Goal: Find specific page/section: Find specific page/section

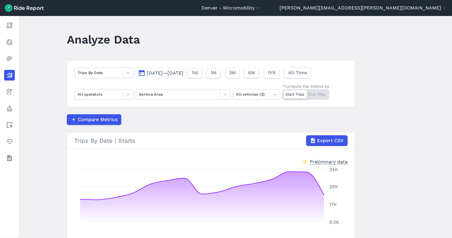
scroll to position [25, 0]
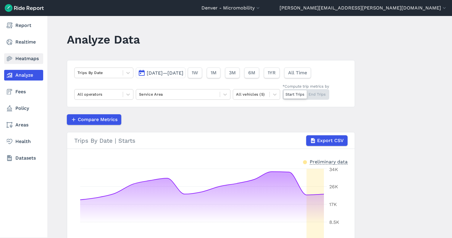
click at [17, 56] on link "Heatmaps" at bounding box center [23, 58] width 39 height 11
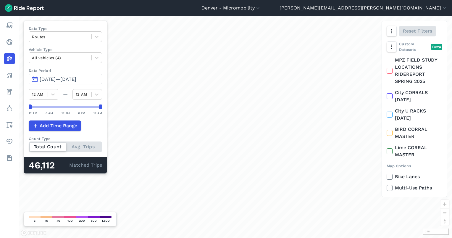
click at [65, 80] on span "[DATE]—[DATE]" at bounding box center [58, 79] width 37 height 6
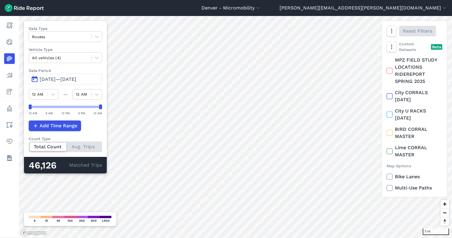
click at [76, 76] on span "[DATE]—[DATE]" at bounding box center [58, 79] width 37 height 6
click at [65, 75] on button "[DATE]—[DATE]" at bounding box center [65, 79] width 73 height 11
click at [74, 76] on span "[DATE]—[DATE]" at bounding box center [58, 79] width 37 height 6
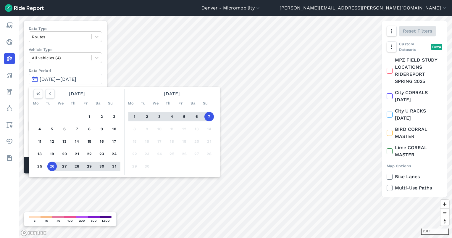
click at [115, 166] on button "31" at bounding box center [114, 166] width 9 height 9
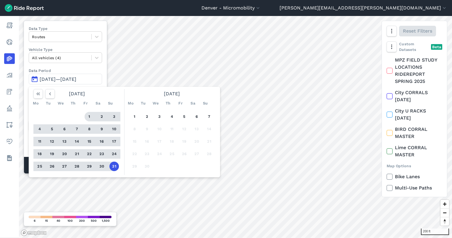
click at [90, 117] on button "1" at bounding box center [89, 116] width 9 height 9
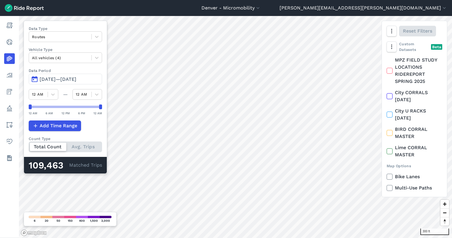
click at [64, 79] on span "[DATE]—[DATE]" at bounding box center [58, 79] width 37 height 6
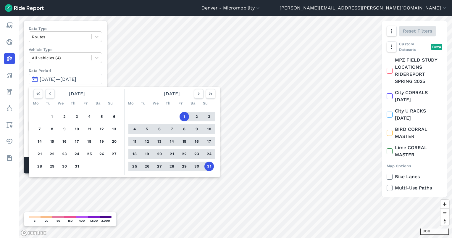
click at [146, 166] on button "26" at bounding box center [146, 166] width 9 height 9
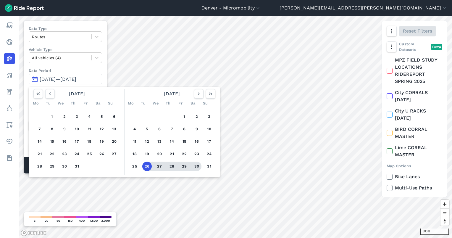
click at [198, 164] on button "30" at bounding box center [196, 166] width 9 height 9
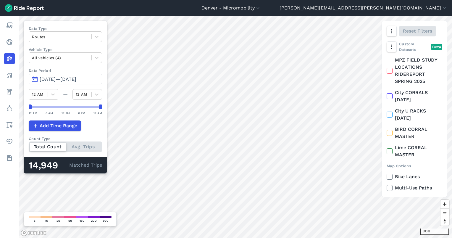
click at [66, 78] on span "[DATE]—[DATE]" at bounding box center [58, 79] width 37 height 6
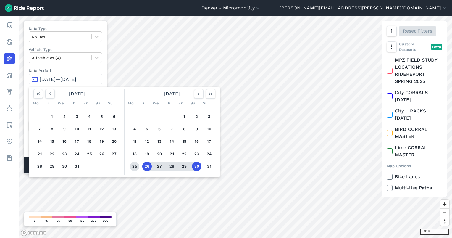
click at [135, 162] on button "25" at bounding box center [134, 166] width 9 height 9
click at [173, 165] on button "28" at bounding box center [171, 166] width 9 height 9
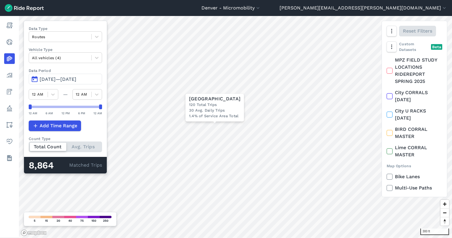
click at [63, 77] on span "[DATE]—[DATE]" at bounding box center [58, 79] width 37 height 6
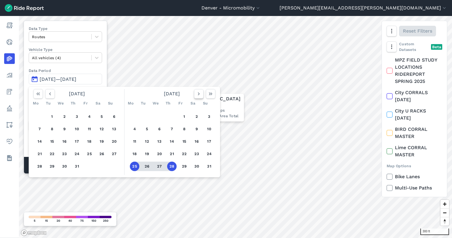
click at [200, 94] on icon "button" at bounding box center [199, 94] width 6 height 6
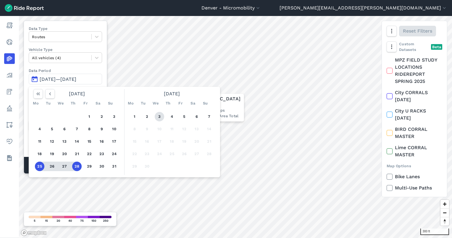
click at [159, 115] on button "3" at bounding box center [159, 116] width 9 height 9
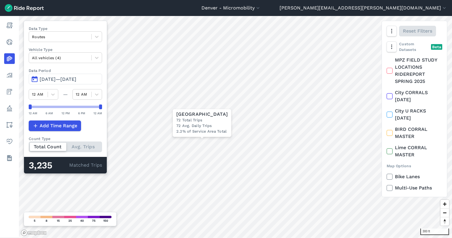
click at [76, 79] on span "[DATE]—[DATE]" at bounding box center [58, 79] width 37 height 6
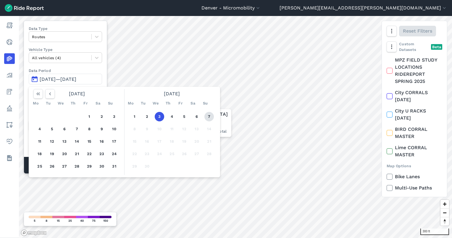
click at [207, 114] on button "7" at bounding box center [209, 116] width 9 height 9
click at [136, 115] on button "1" at bounding box center [134, 116] width 9 height 9
